Goal: Transaction & Acquisition: Obtain resource

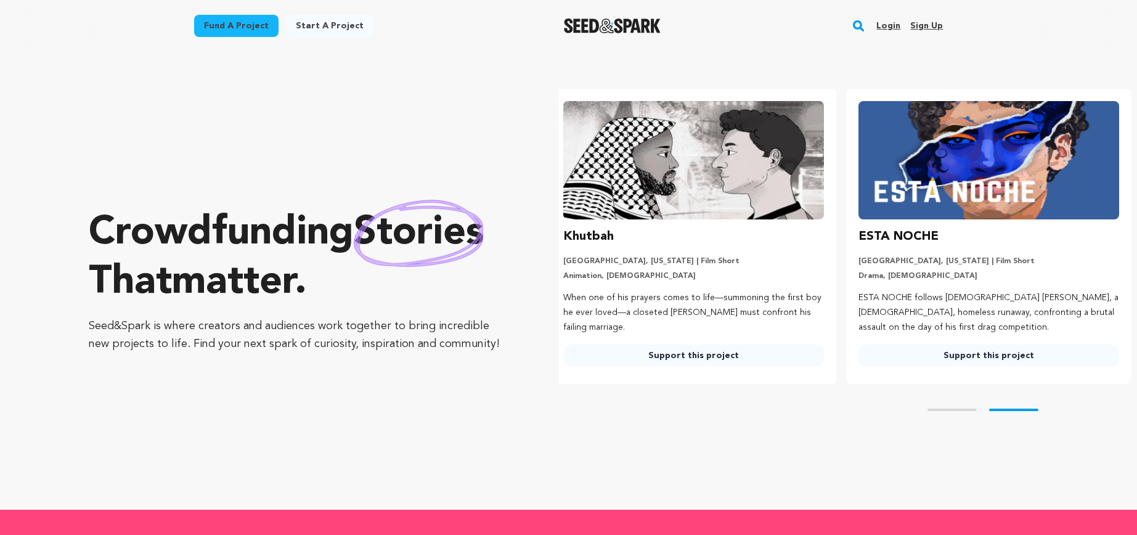
scroll to position [0, 305]
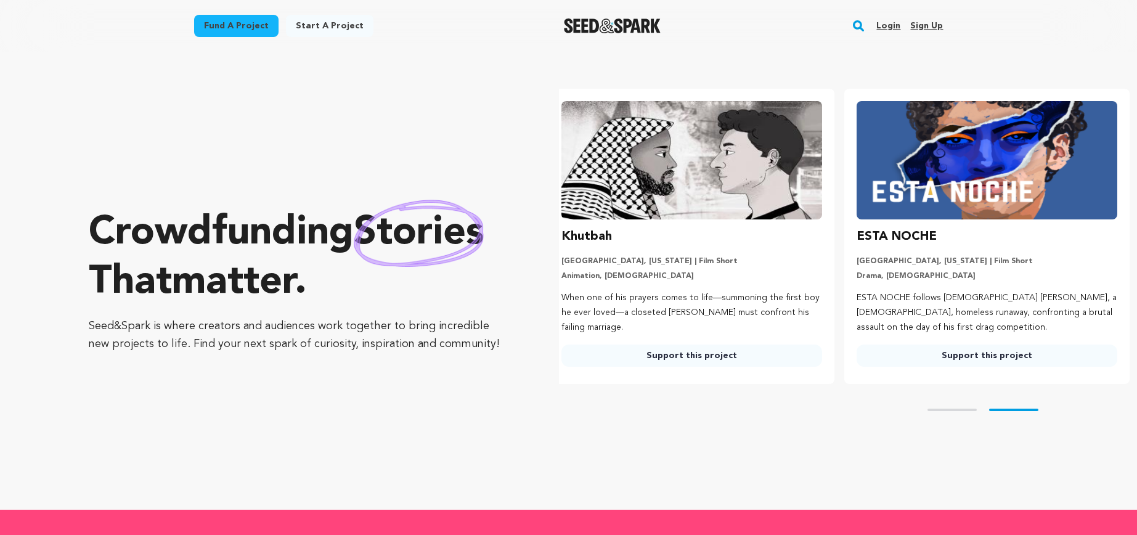
click at [864, 27] on rect "button" at bounding box center [858, 25] width 15 height 15
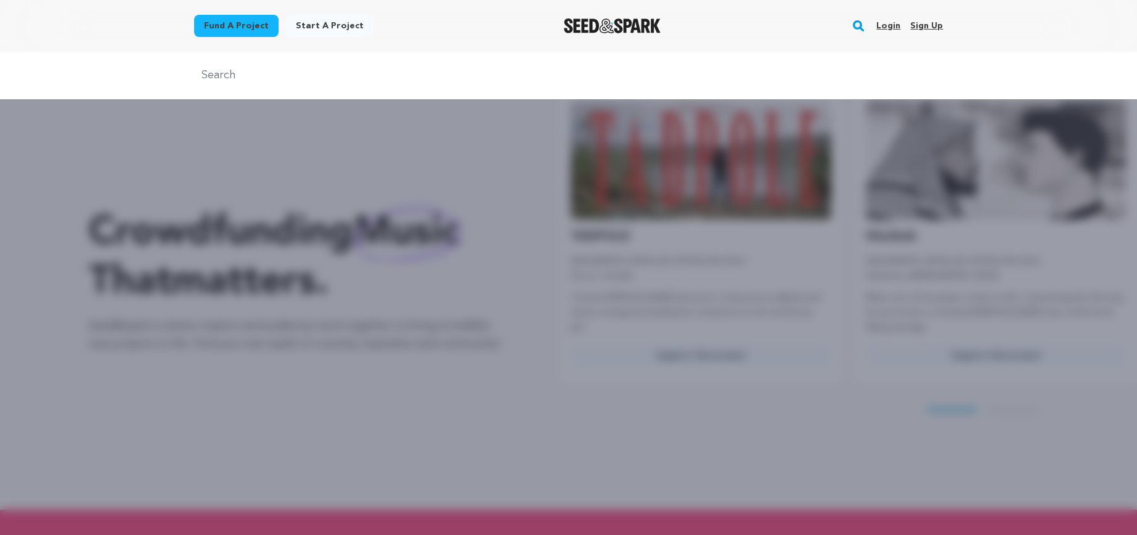
scroll to position [0, 0]
type input "music"
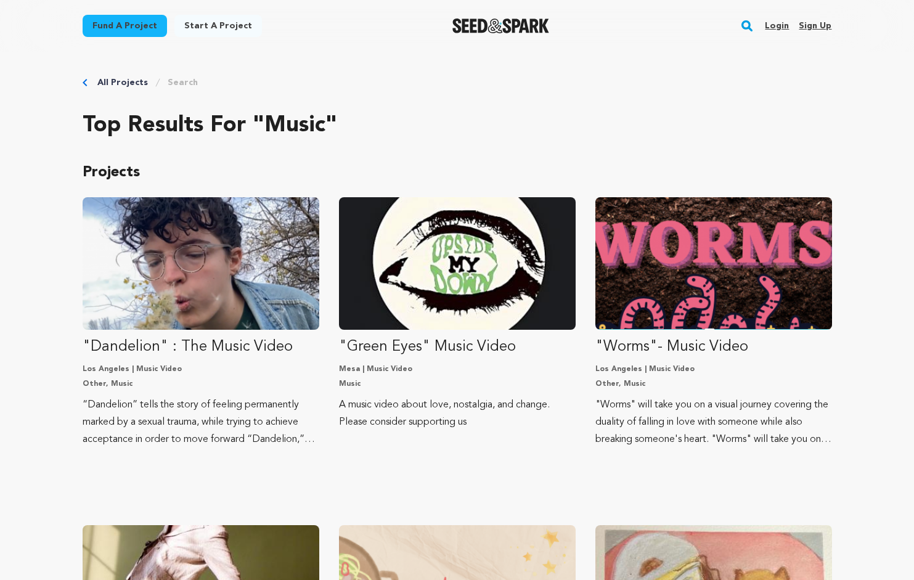
click at [150, 28] on link "Fund a project" at bounding box center [125, 26] width 84 height 22
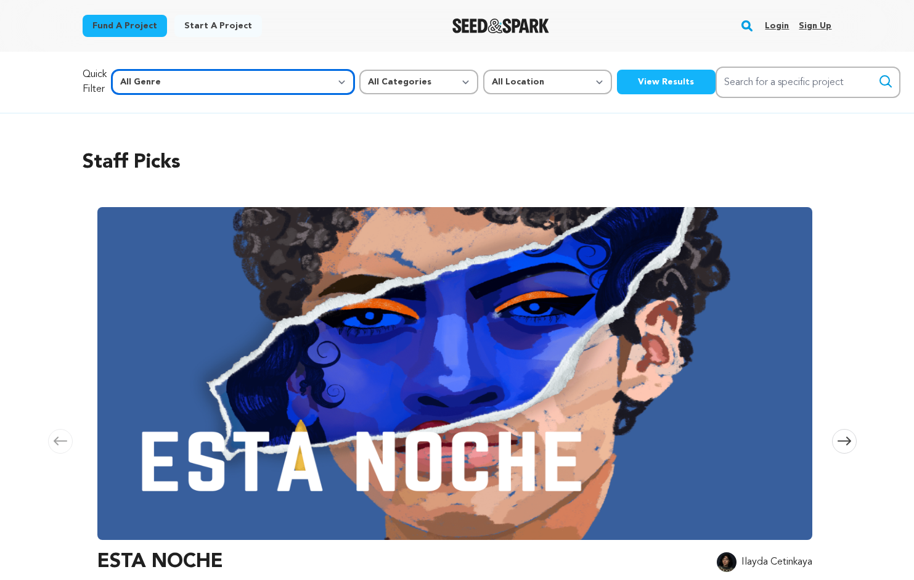
select select "1"
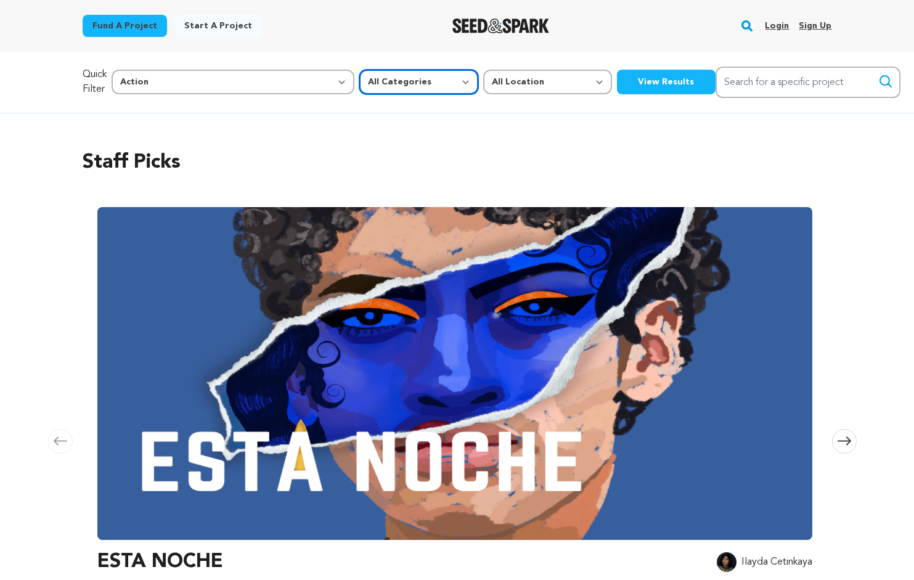
select select "10883"
click at [617, 82] on button "View Results" at bounding box center [666, 82] width 99 height 25
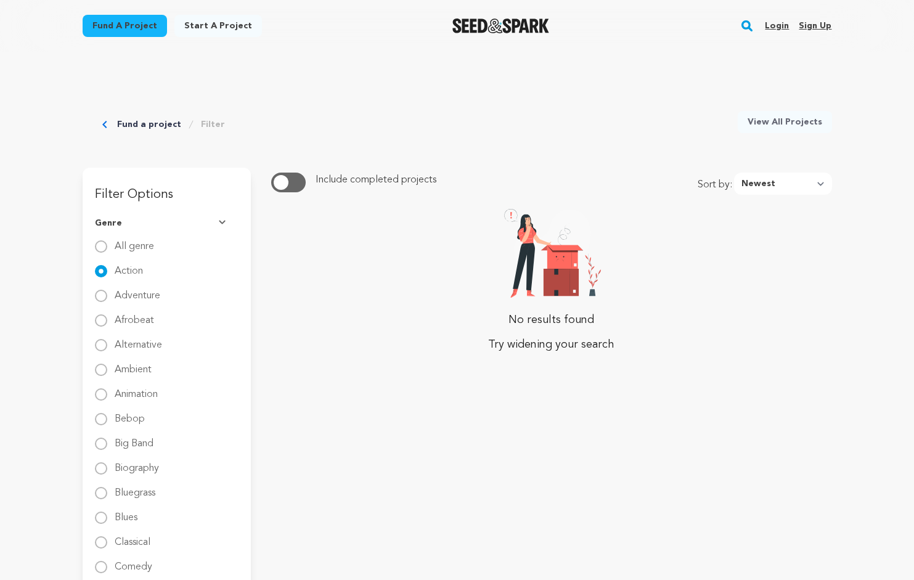
click at [100, 243] on input "All genre" at bounding box center [101, 246] width 12 height 12
radio input "true"
click at [779, 123] on link "View All Projects" at bounding box center [785, 122] width 94 height 22
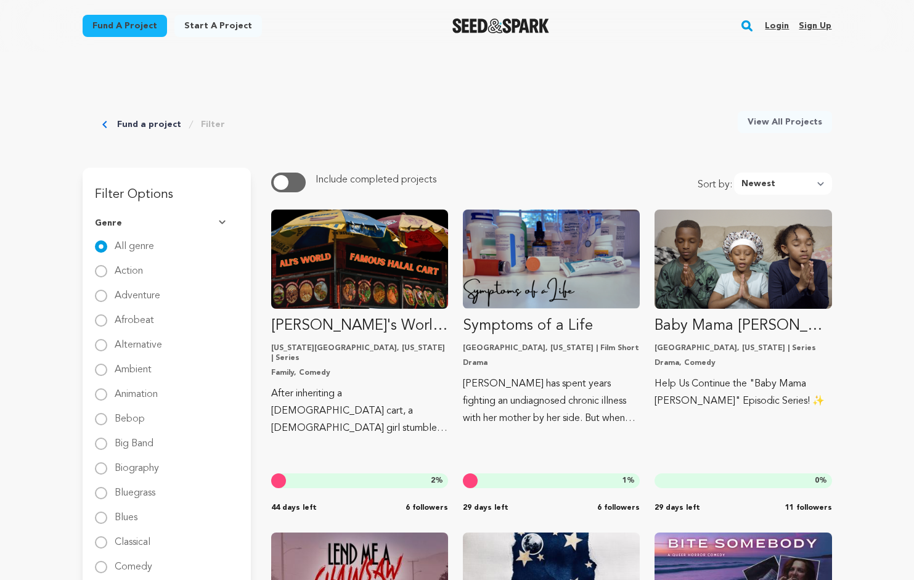
click at [511, 25] on img "Seed&Spark Homepage" at bounding box center [500, 25] width 97 height 15
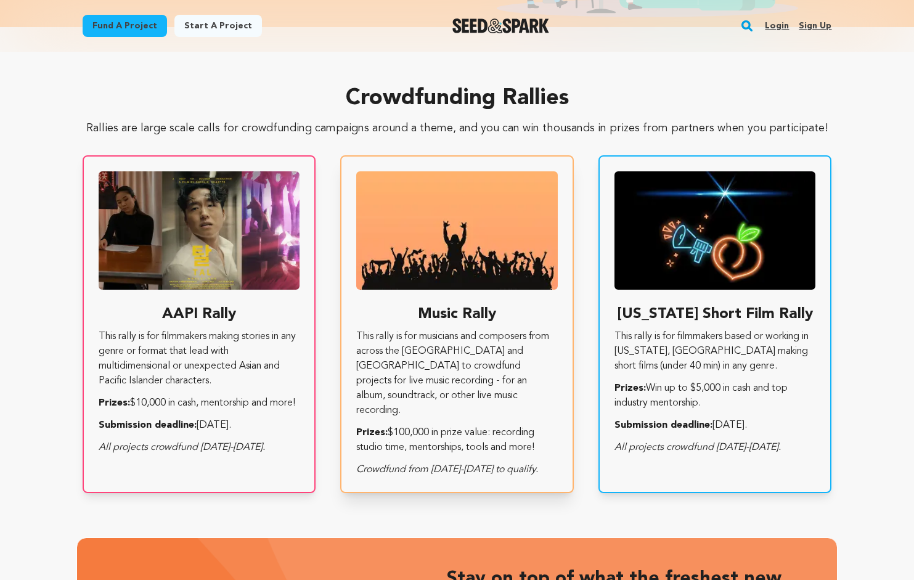
click at [454, 311] on h3 "Music Rally" at bounding box center [457, 315] width 202 height 20
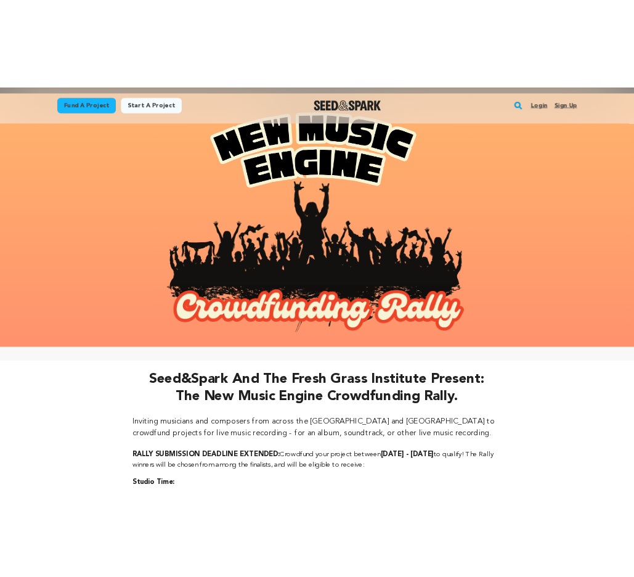
scroll to position [326, 0]
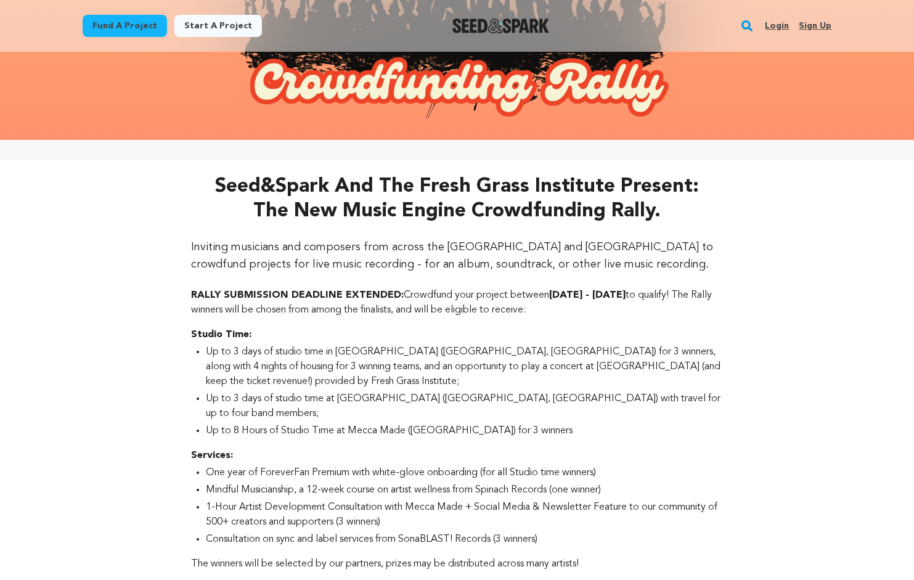
click at [782, 351] on div "Seed&Spark and the Fresh Grass Institute present: the New Music Engine Crowdfun…" at bounding box center [457, 496] width 914 height 673
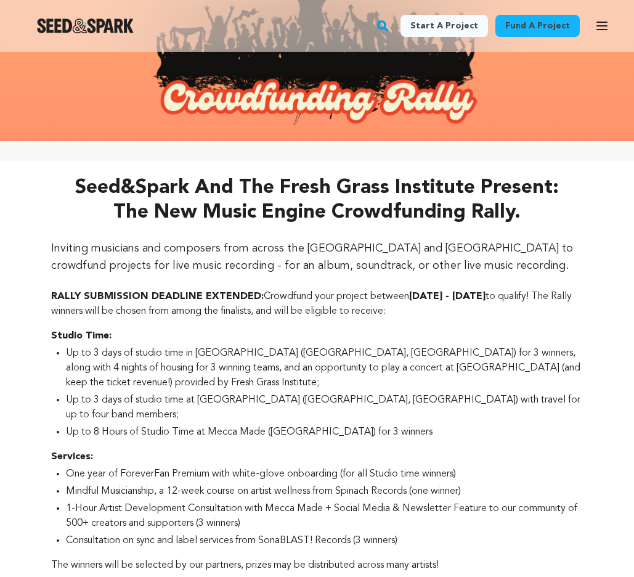
scroll to position [230, 0]
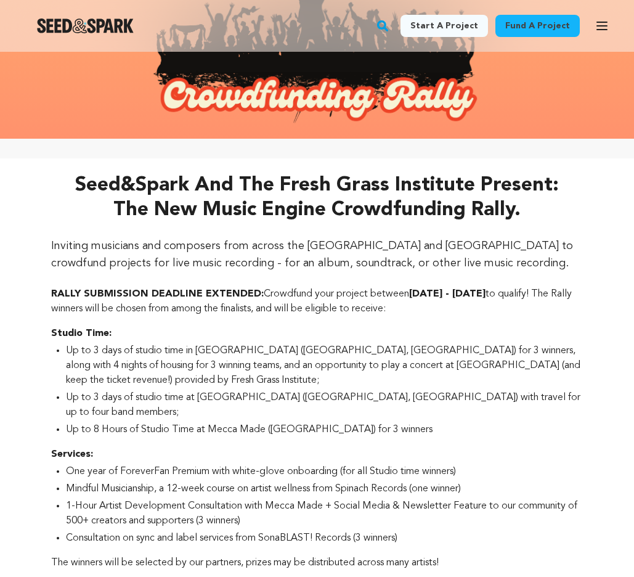
click at [570, 447] on p "Services:" at bounding box center [317, 454] width 533 height 15
click at [558, 447] on p "Services:" at bounding box center [317, 454] width 533 height 15
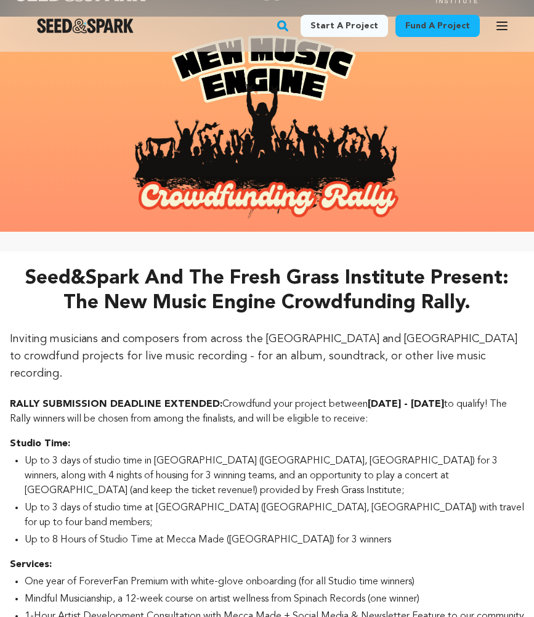
scroll to position [0, 0]
